Goal: Browse casually

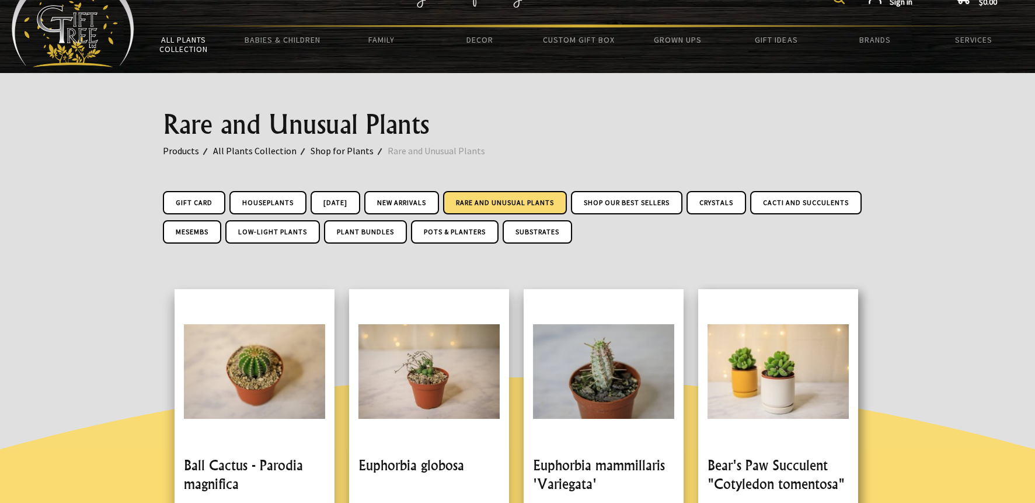
scroll to position [175, 0]
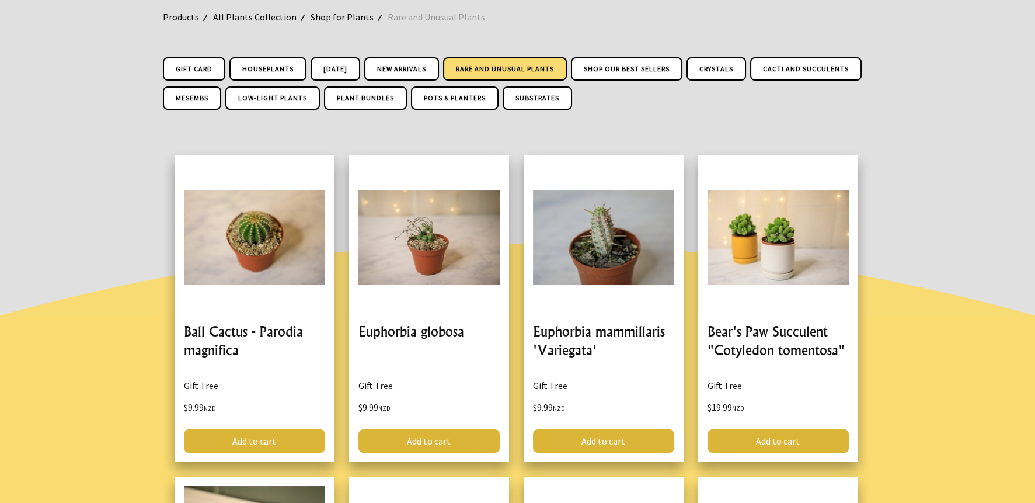
click at [499, 95] on link "Pots & Planters" at bounding box center [455, 97] width 88 height 23
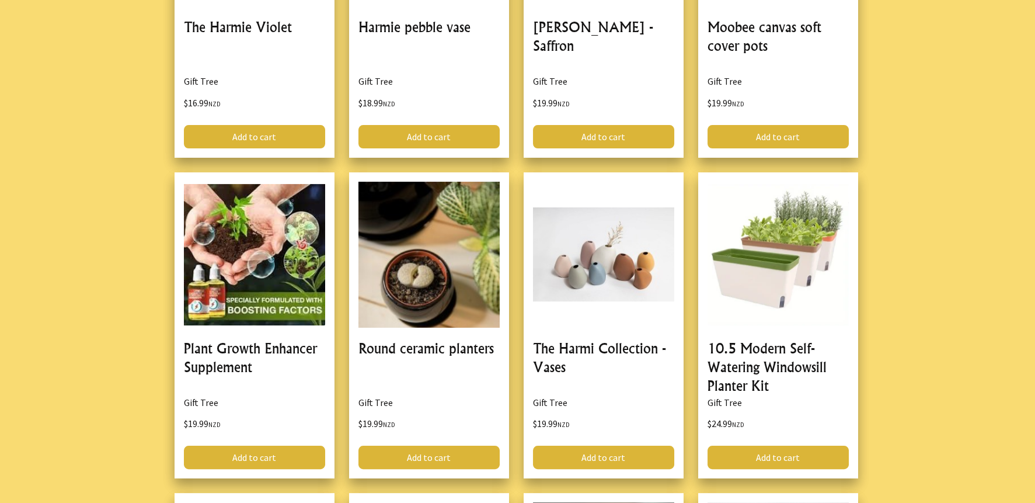
scroll to position [992, 0]
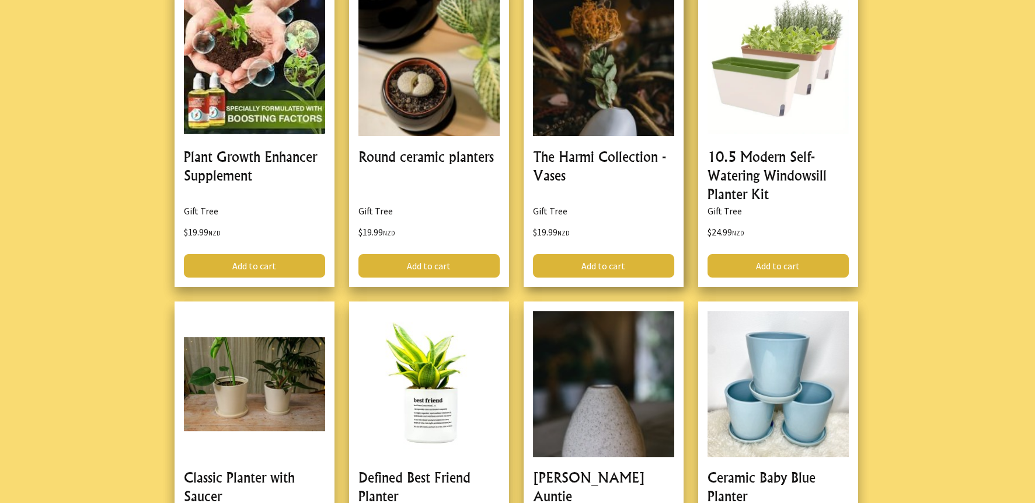
click at [629, 155] on link at bounding box center [604, 134] width 160 height 306
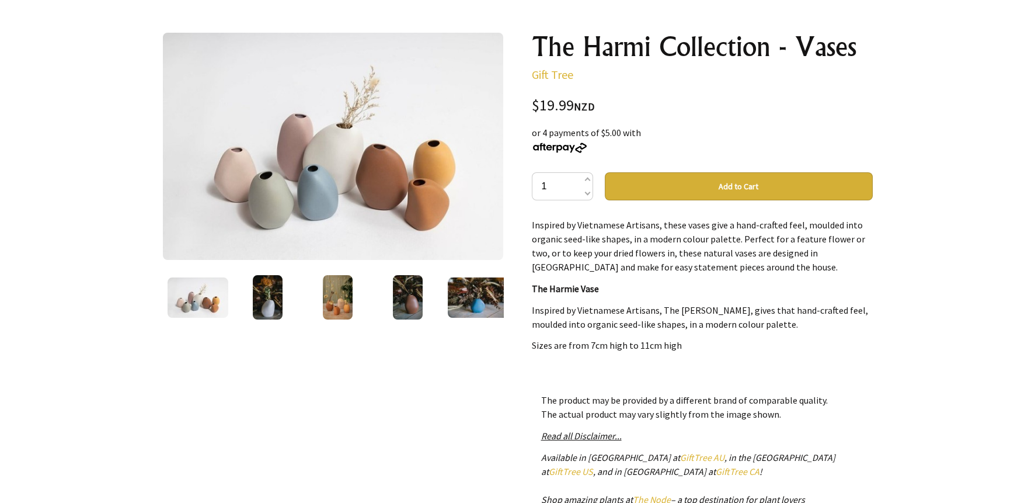
scroll to position [116, 0]
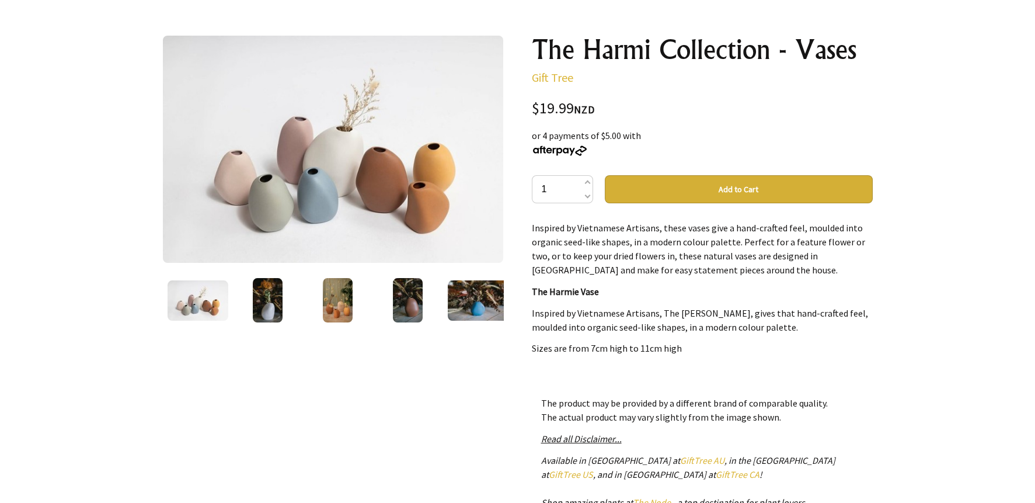
click at [472, 294] on img at bounding box center [478, 300] width 61 height 40
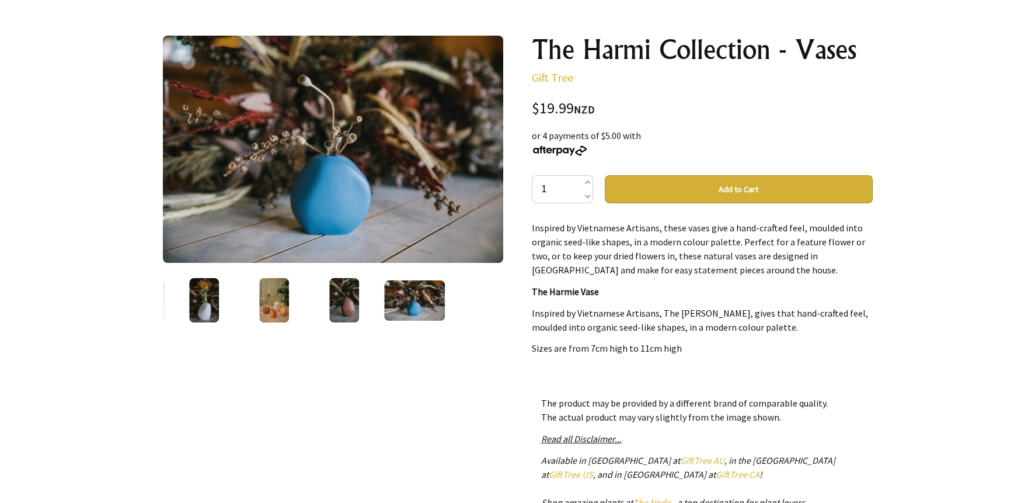
click at [349, 291] on img at bounding box center [344, 300] width 30 height 44
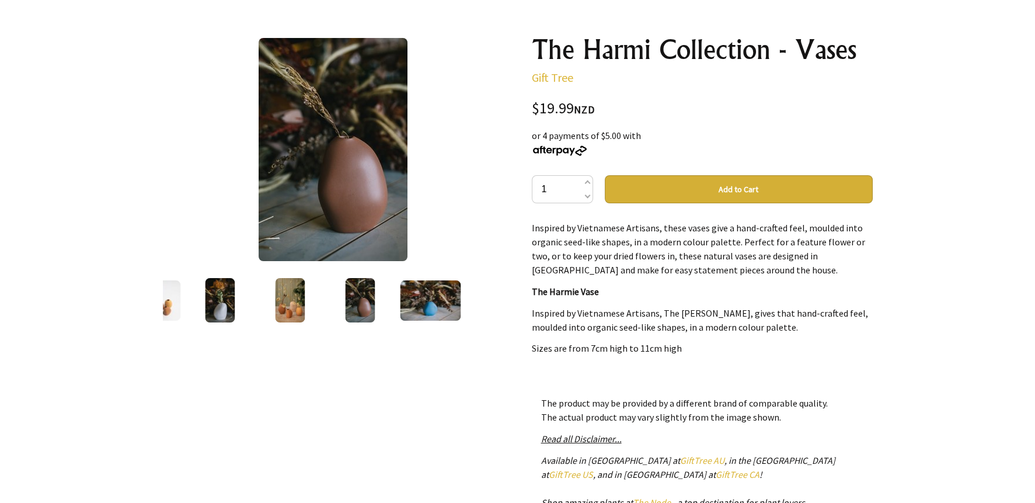
click at [294, 292] on img at bounding box center [290, 300] width 30 height 44
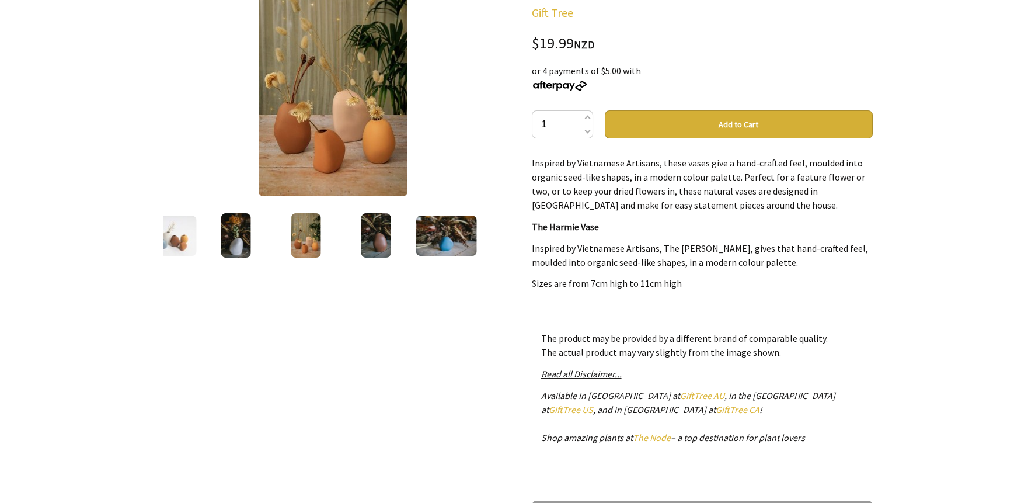
scroll to position [175, 0]
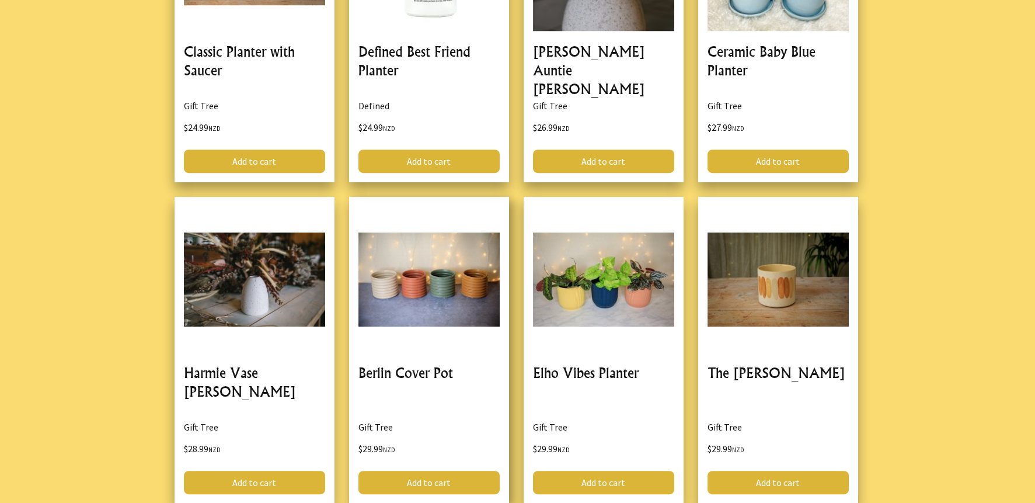
scroll to position [1517, 0]
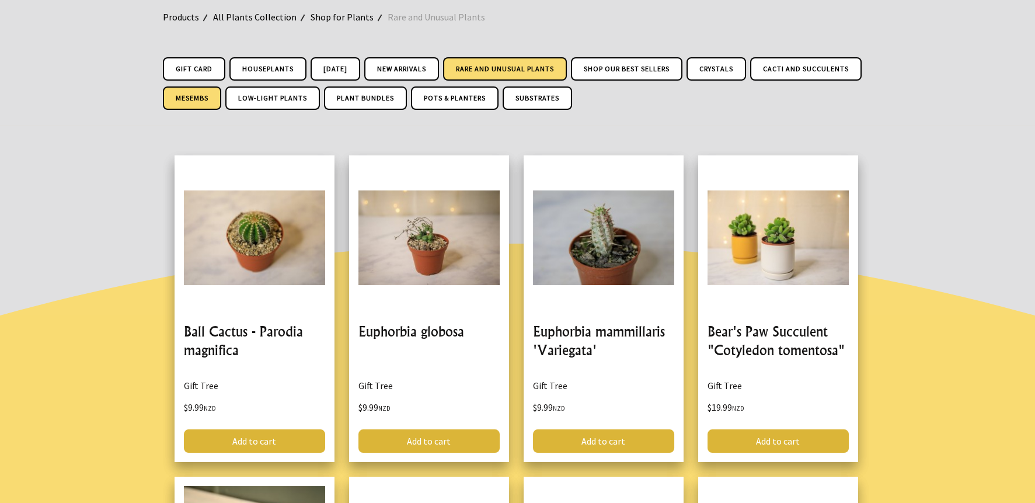
click at [221, 95] on link "Mesembs" at bounding box center [192, 97] width 58 height 23
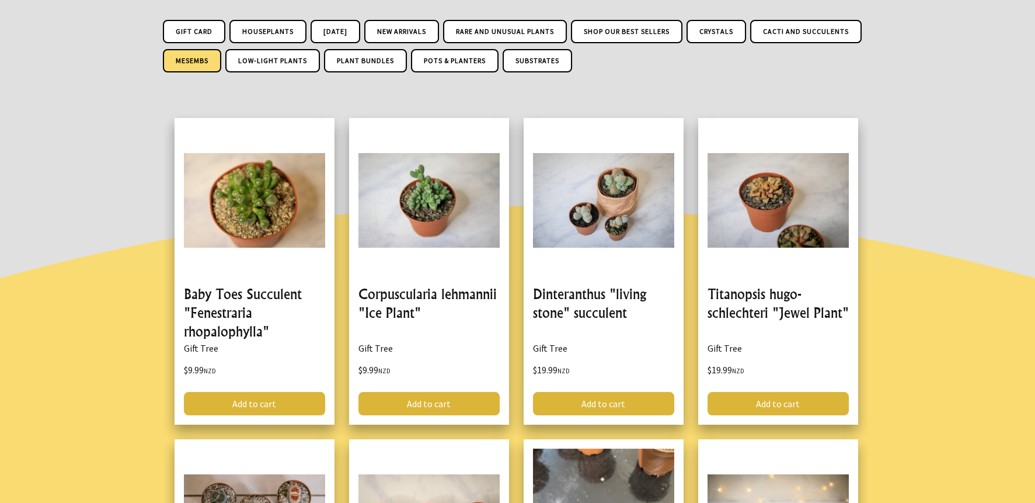
scroll to position [233, 0]
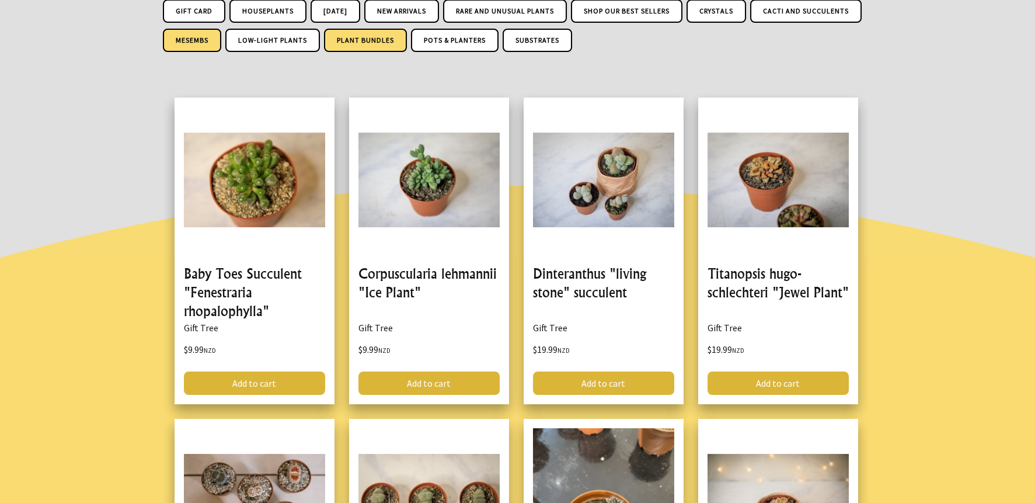
click at [407, 37] on link "Plant Bundles" at bounding box center [365, 40] width 83 height 23
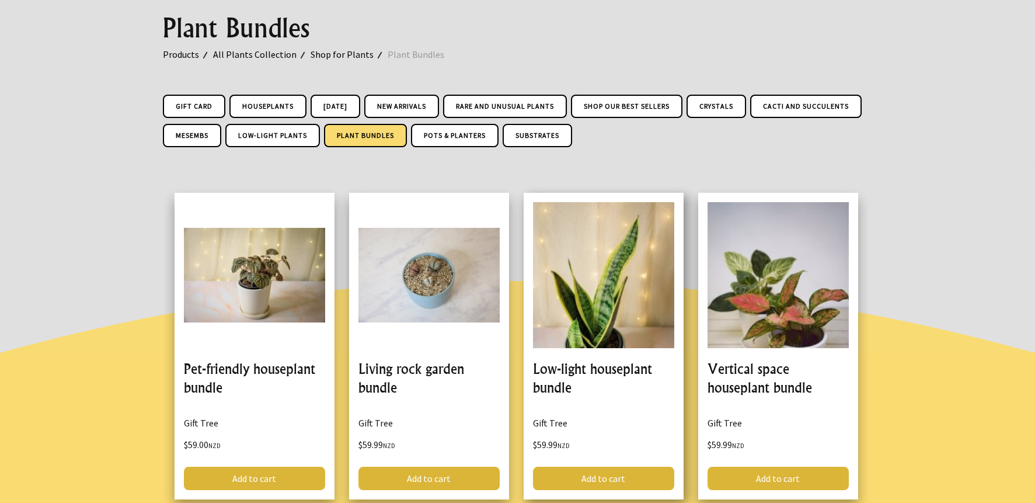
scroll to position [175, 0]
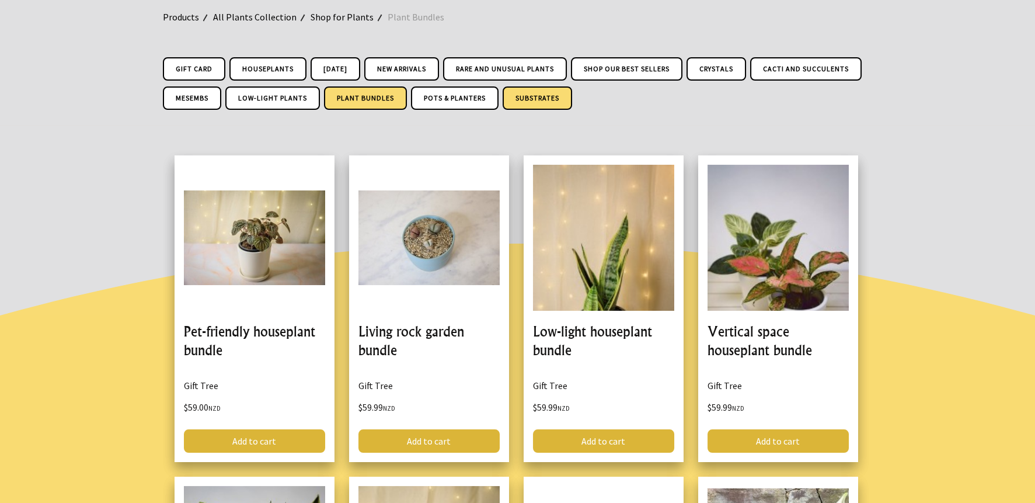
click at [572, 96] on link "Substrates" at bounding box center [537, 97] width 69 height 23
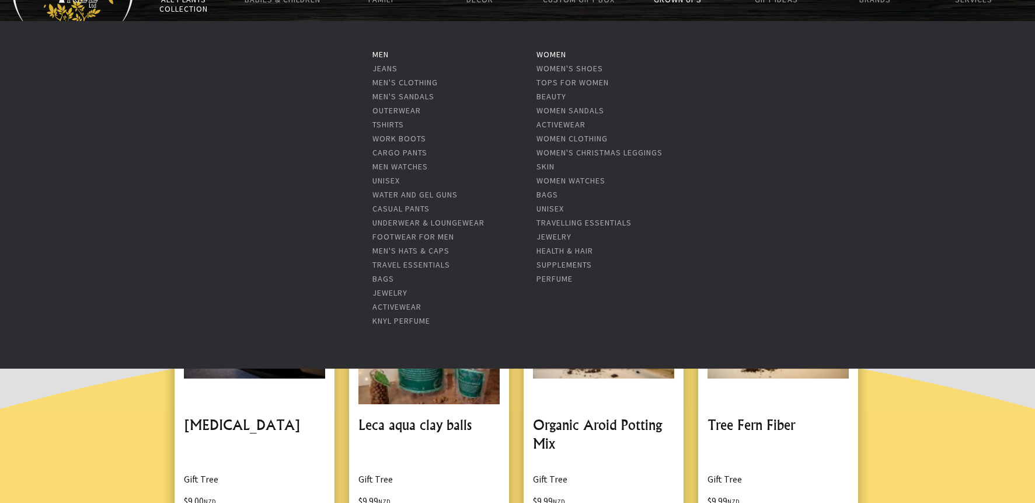
scroll to position [175, 0]
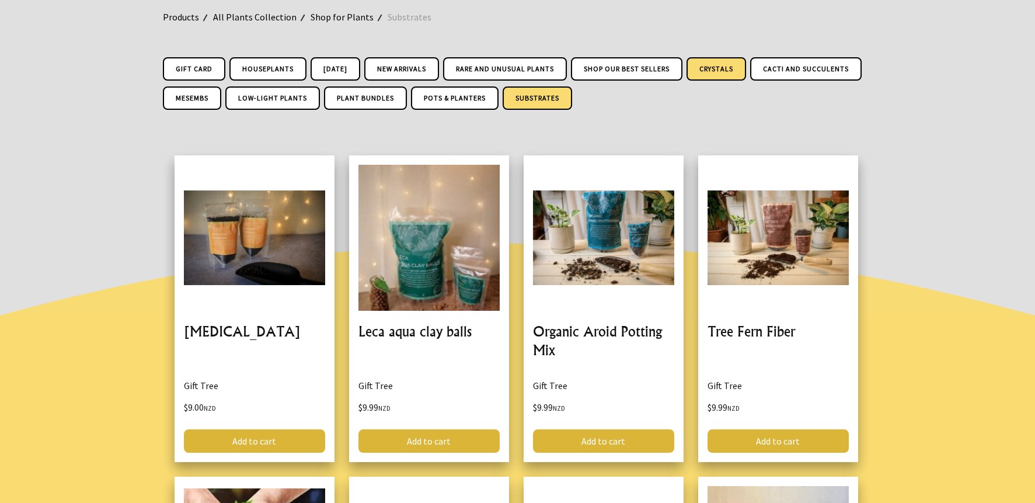
click at [741, 67] on link "Crystals" at bounding box center [717, 68] width 60 height 23
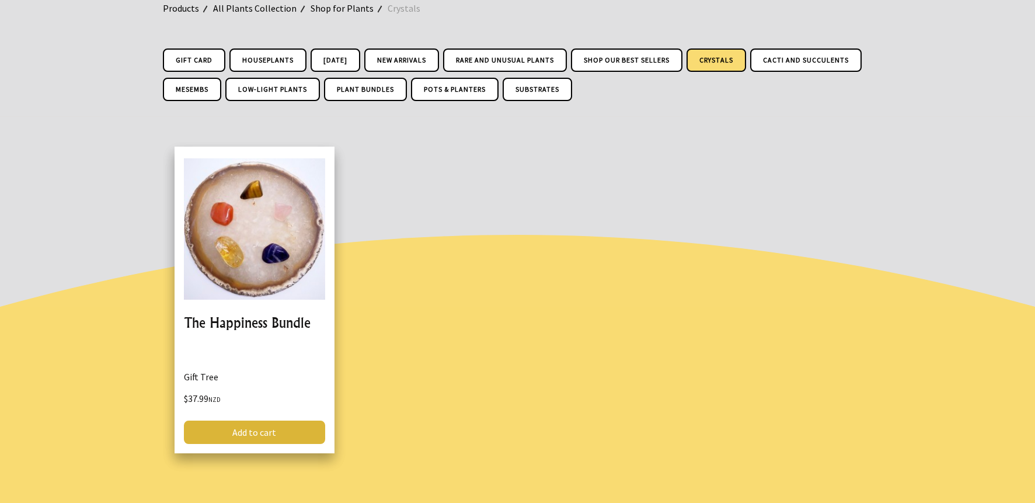
scroll to position [291, 0]
